Goal: Task Accomplishment & Management: Use online tool/utility

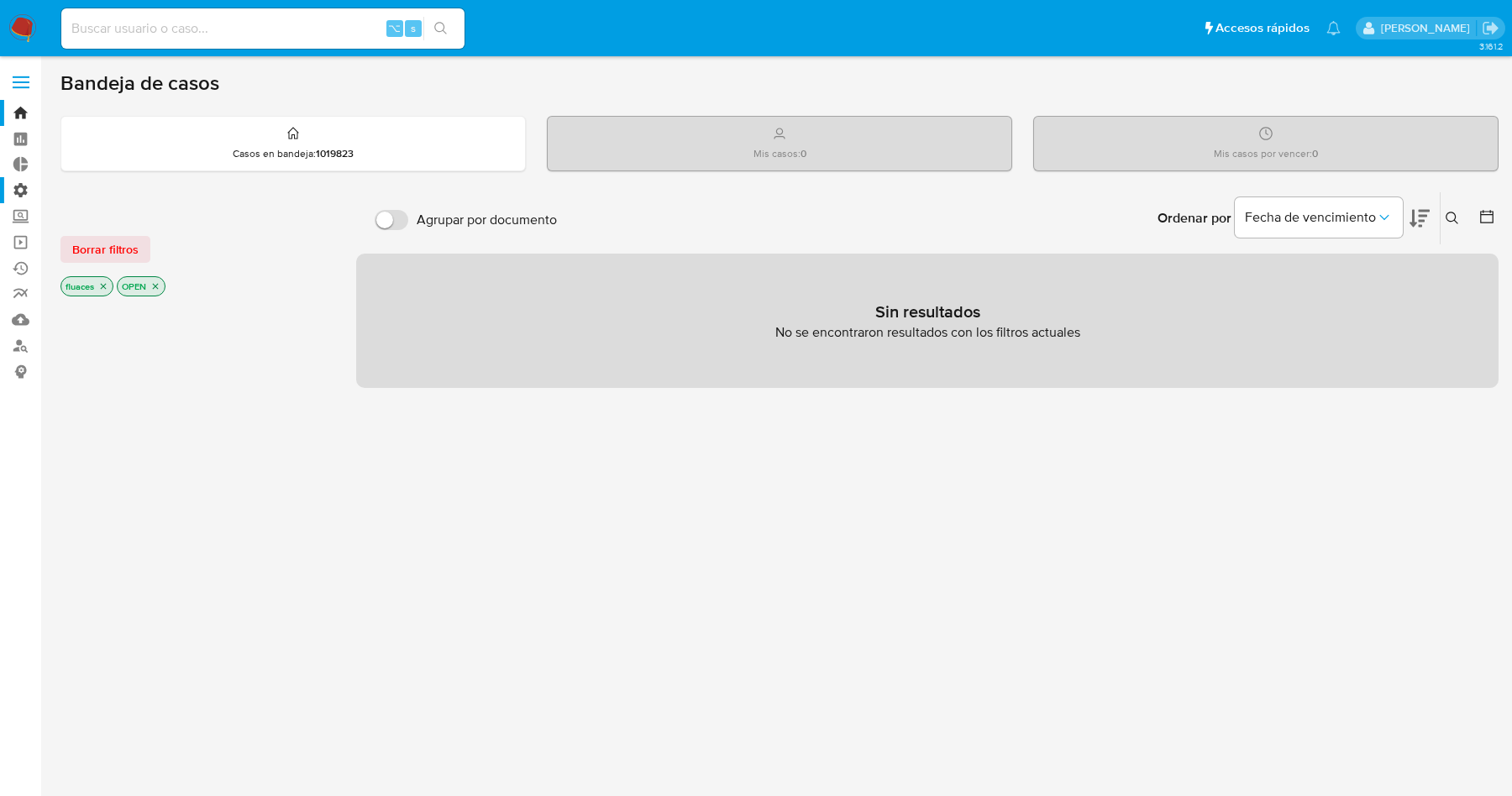
click at [25, 185] on label "Administración" at bounding box center [99, 190] width 200 height 26
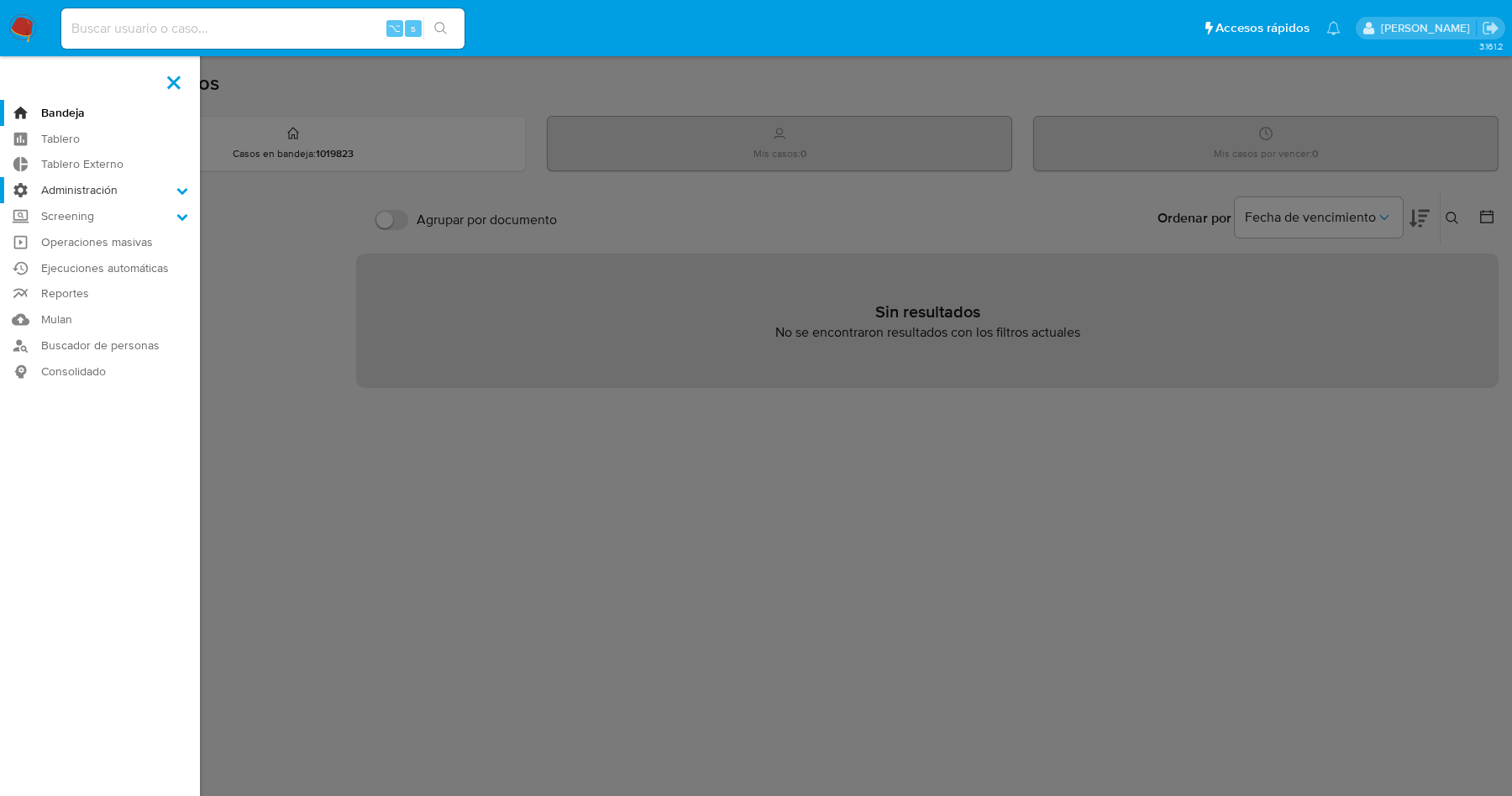
click at [0, 0] on input "Administración" at bounding box center [0, 0] width 0 height 0
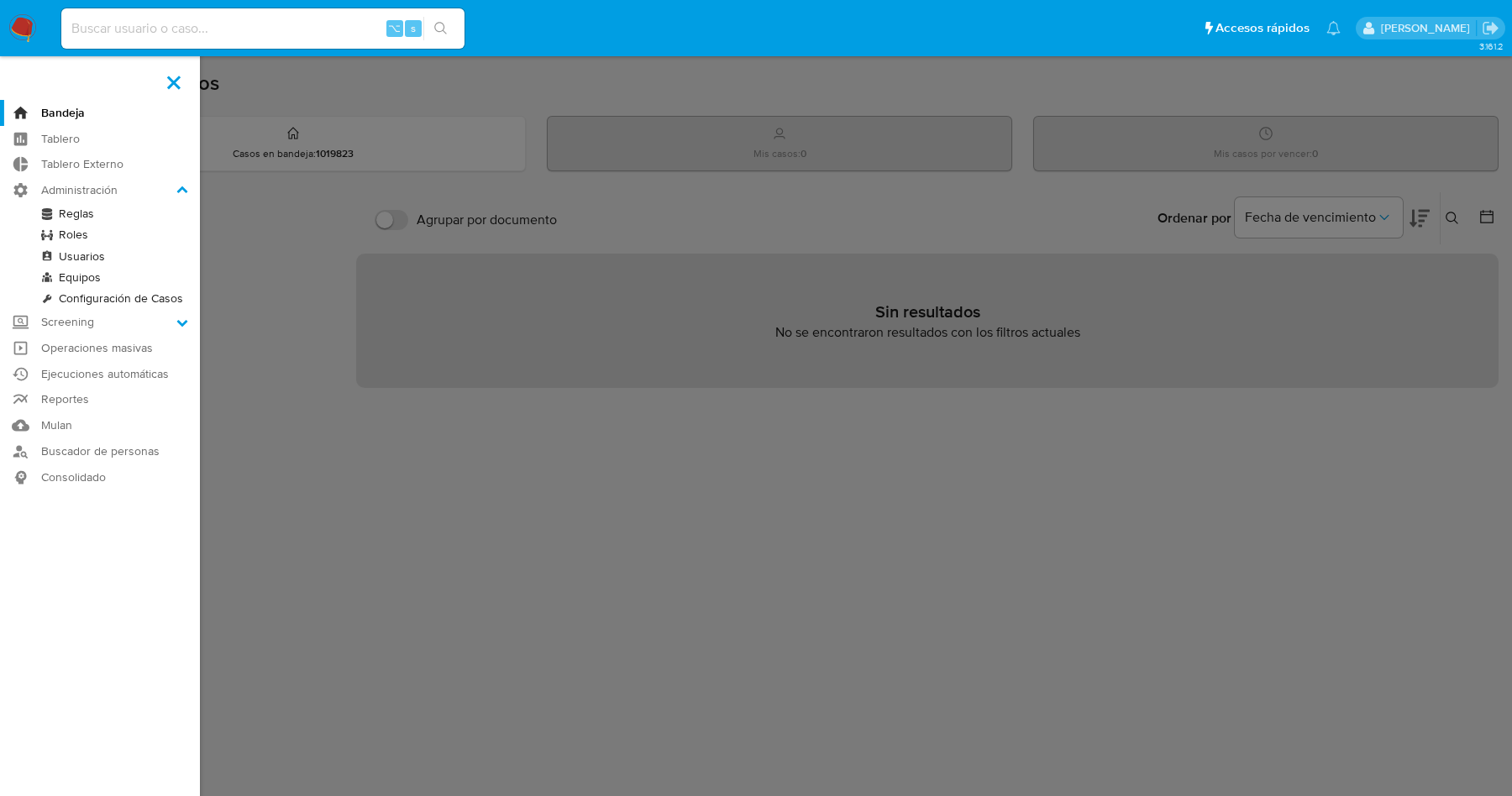
click at [113, 213] on link "Reglas" at bounding box center [99, 213] width 200 height 21
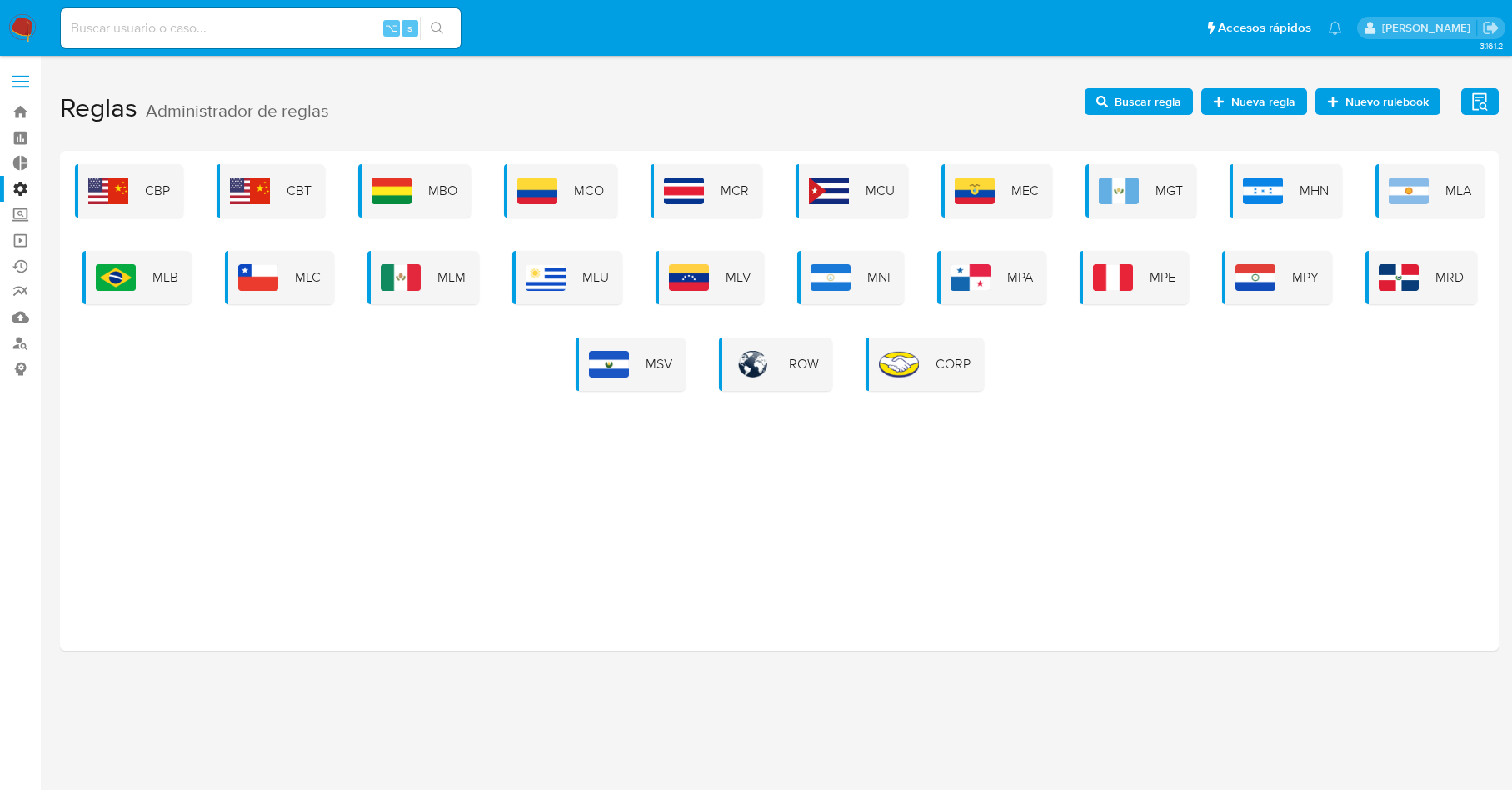
drag, startPoint x: 1377, startPoint y: 194, endPoint x: 1387, endPoint y: 194, distance: 10.0
click at [1380, 194] on div "MLA" at bounding box center [1429, 191] width 109 height 53
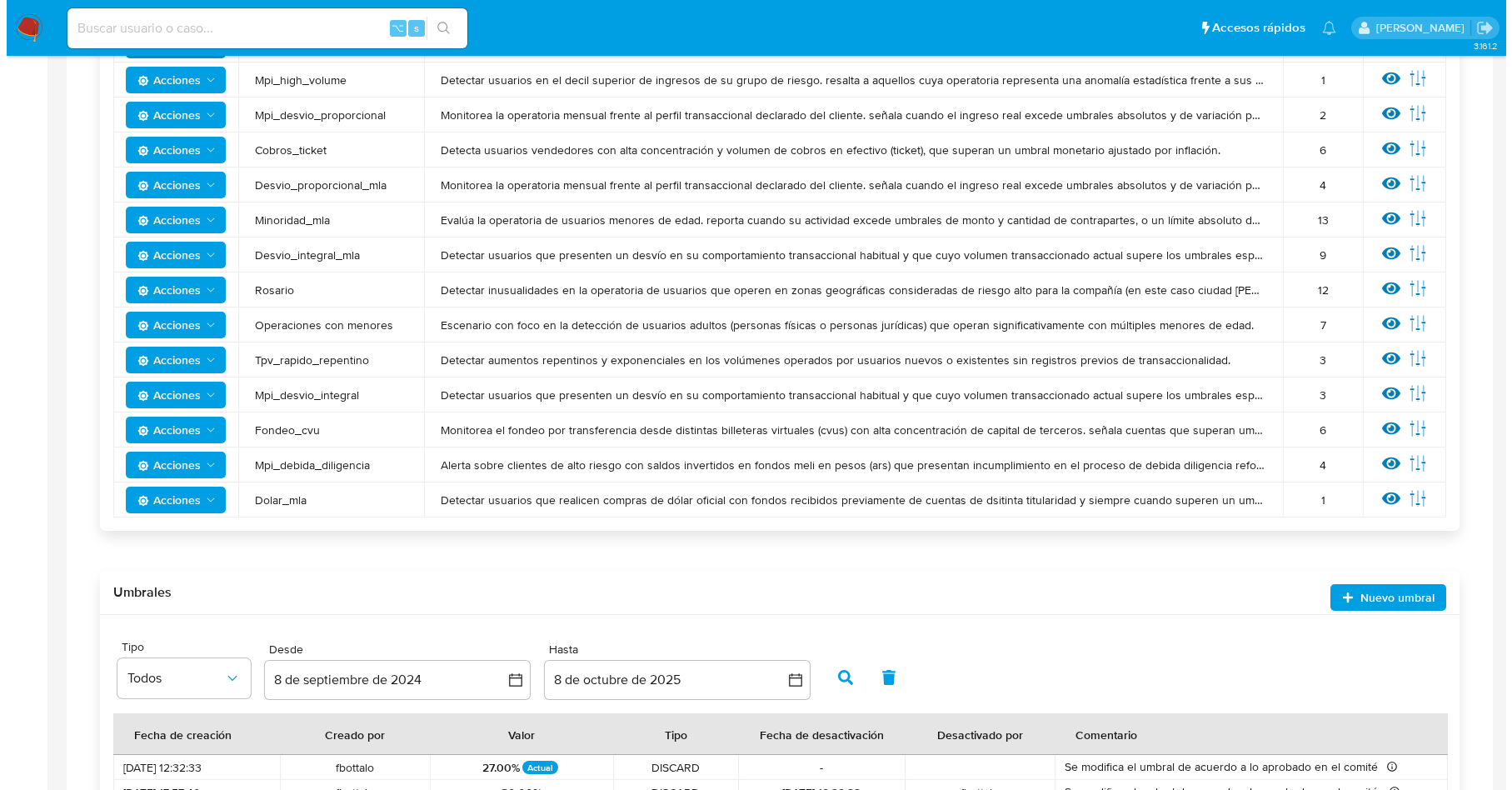
scroll to position [718, 0]
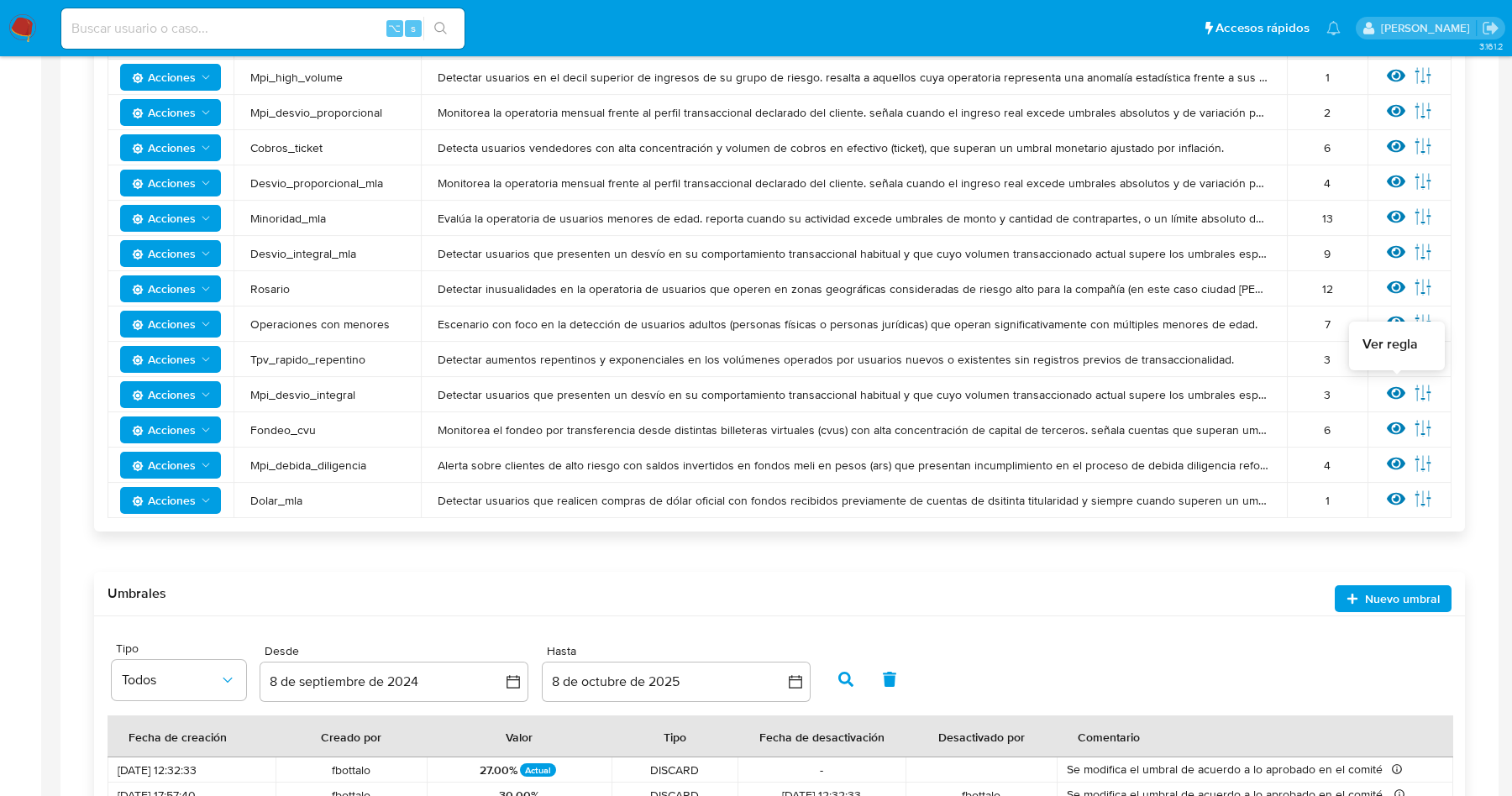
click at [1396, 391] on icon at bounding box center [1396, 393] width 19 height 13
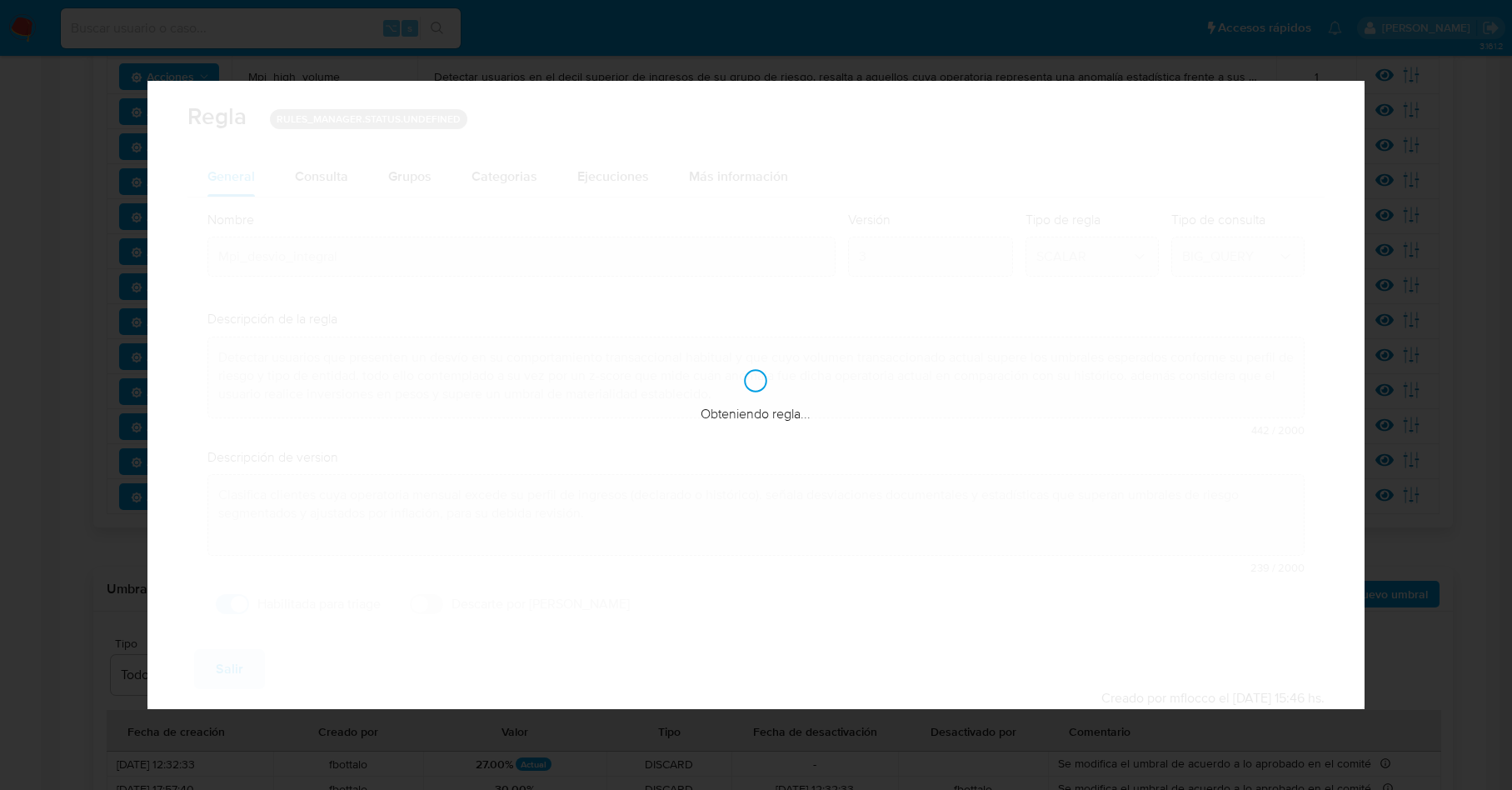
checkbox input "true"
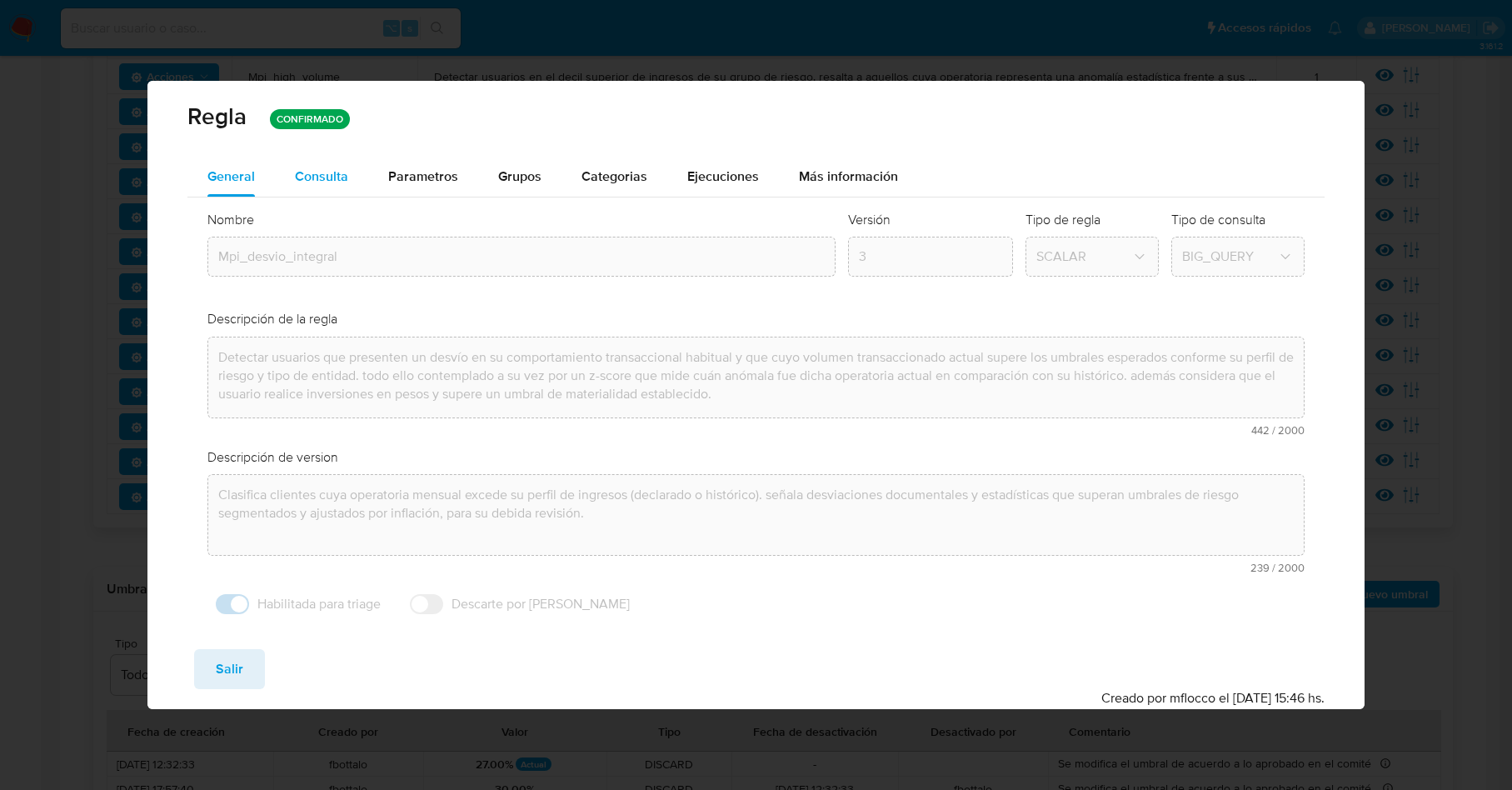
click at [302, 181] on div "Consulta" at bounding box center [321, 177] width 53 height 13
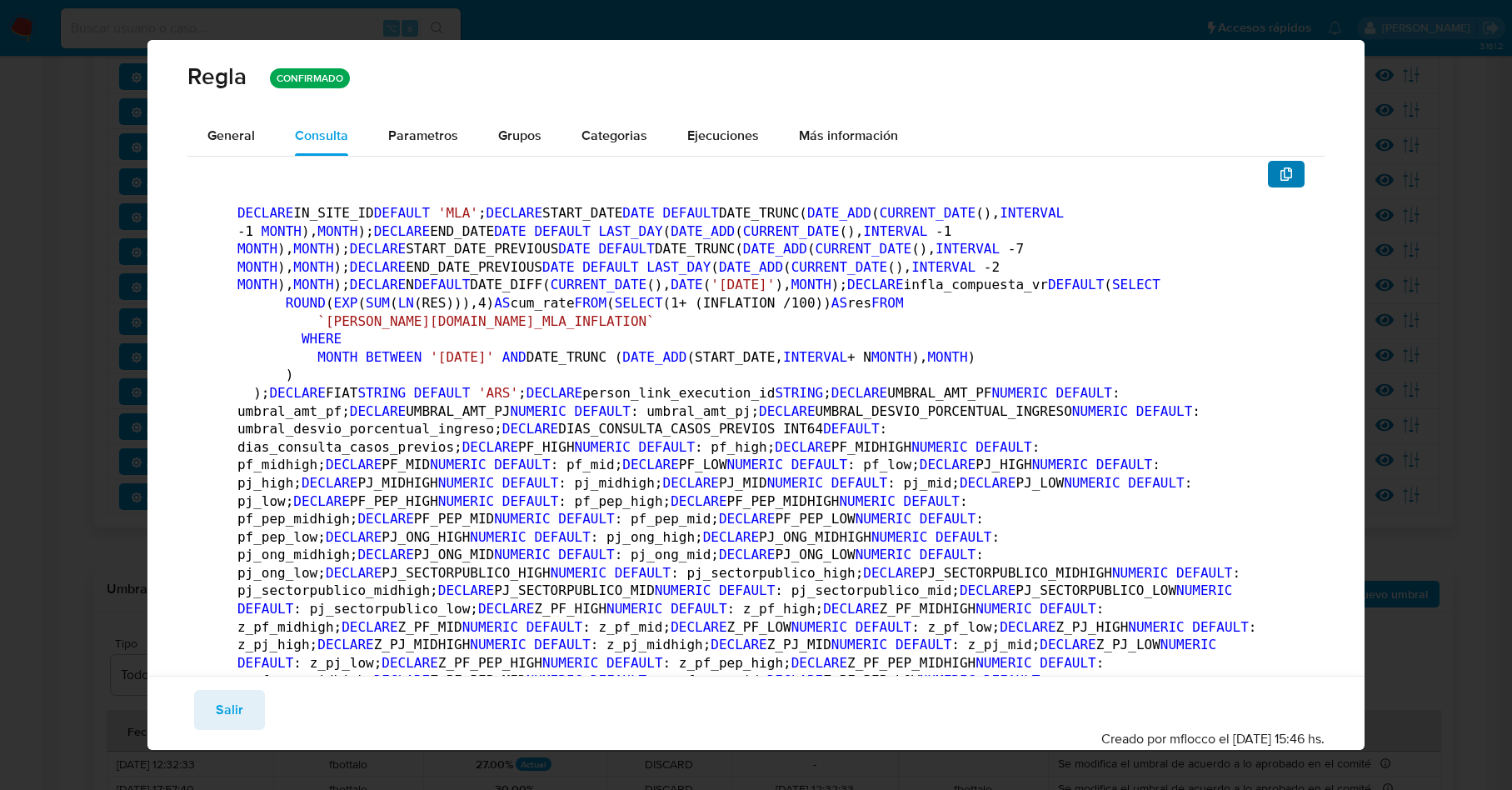
click at [1280, 177] on icon "button" at bounding box center [1286, 175] width 12 height 13
